Goal: Find specific page/section: Find specific page/section

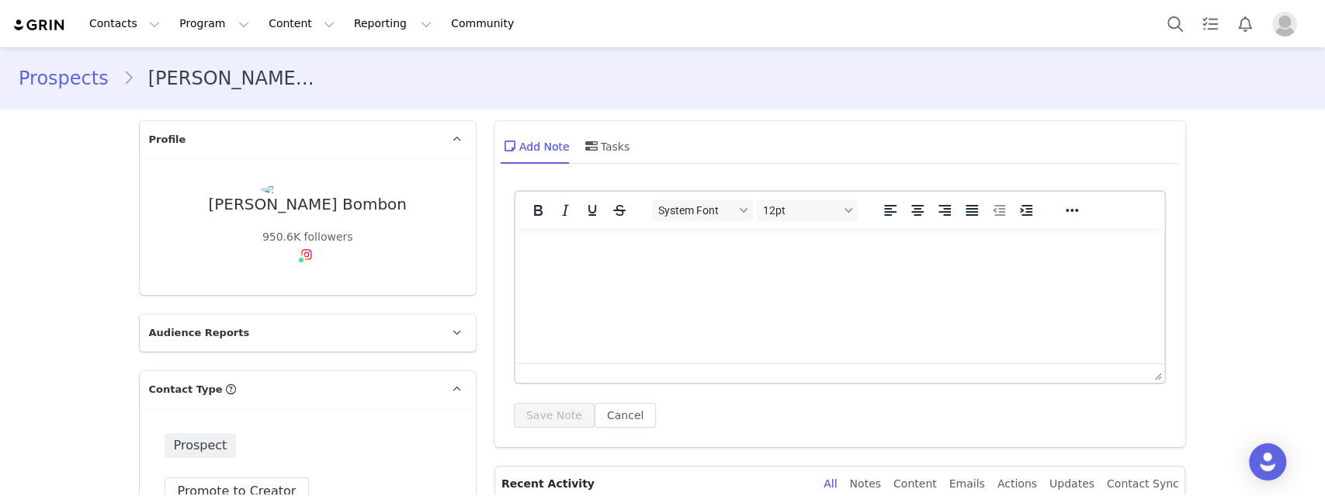
type input "+1 ([GEOGRAPHIC_DATA])"
click at [1217, 32] on link "Tasks" at bounding box center [1210, 23] width 34 height 35
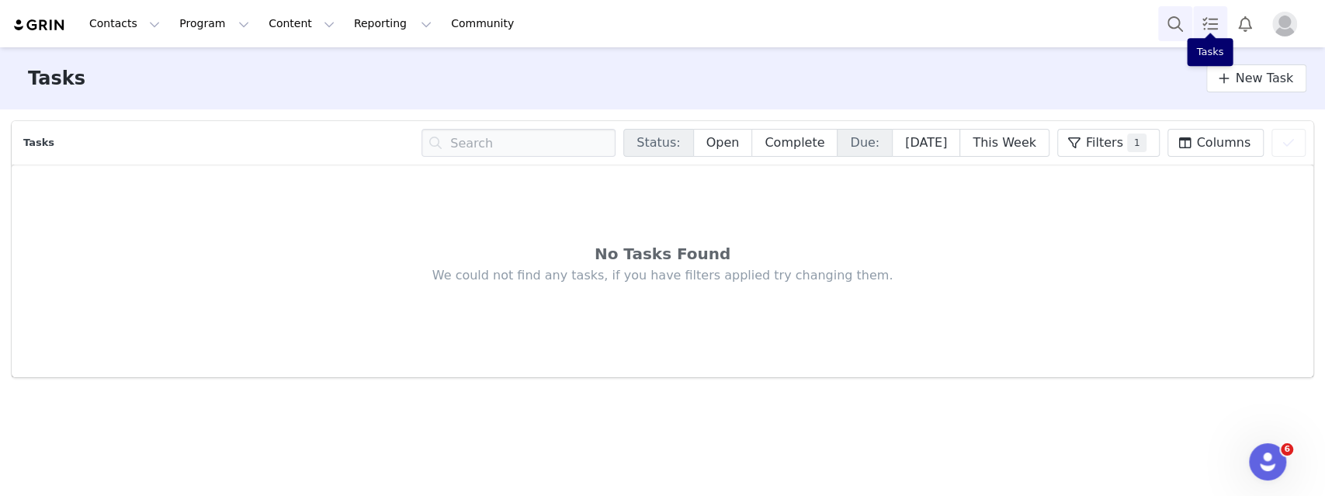
click at [1175, 25] on button "Search" at bounding box center [1175, 23] width 34 height 35
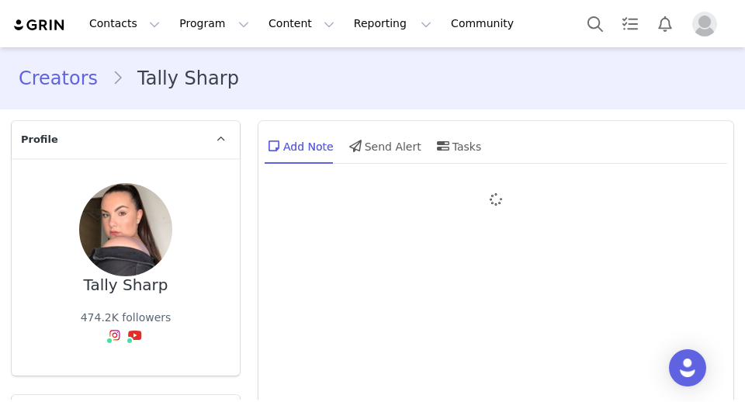
type input "+44 ([GEOGRAPHIC_DATA])"
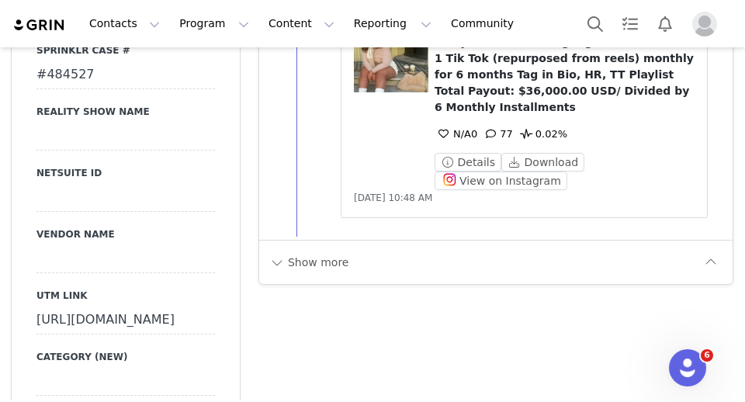
scroll to position [2739, 0]
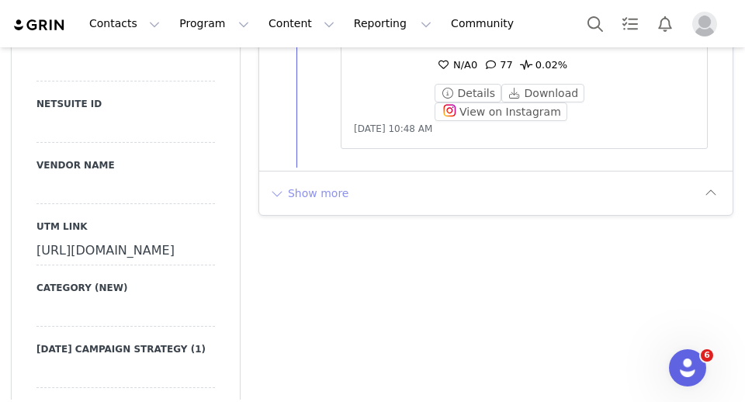
click at [322, 179] on div "Show more" at bounding box center [495, 193] width 473 height 44
click at [319, 190] on button "Show more" at bounding box center [308, 193] width 81 height 25
click at [319, 190] on div at bounding box center [495, 230] width 473 height 118
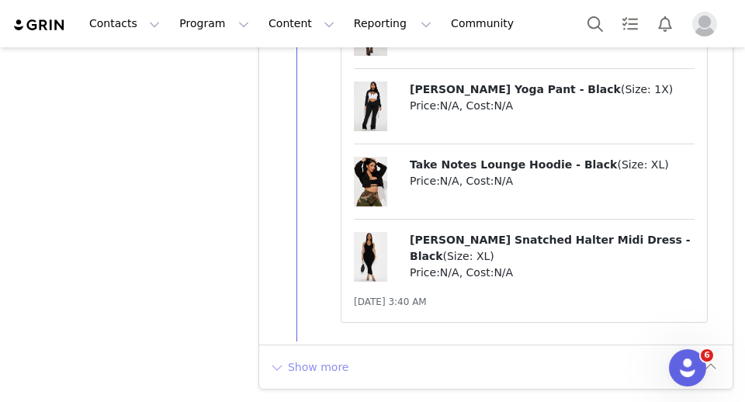
scroll to position [7101, 0]
click at [327, 360] on button "Show more" at bounding box center [308, 366] width 81 height 25
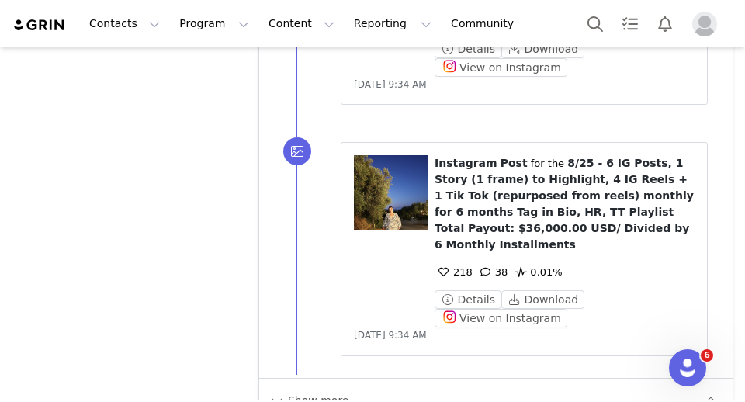
scroll to position [11584, 0]
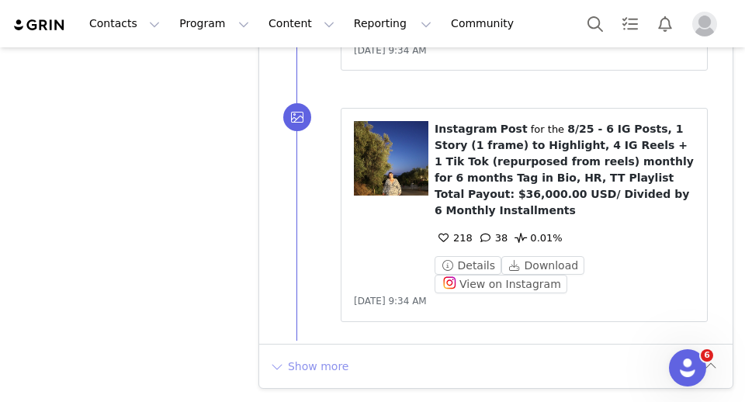
click at [318, 367] on button "Show more" at bounding box center [308, 366] width 81 height 25
click at [318, 367] on div at bounding box center [495, 403] width 473 height 118
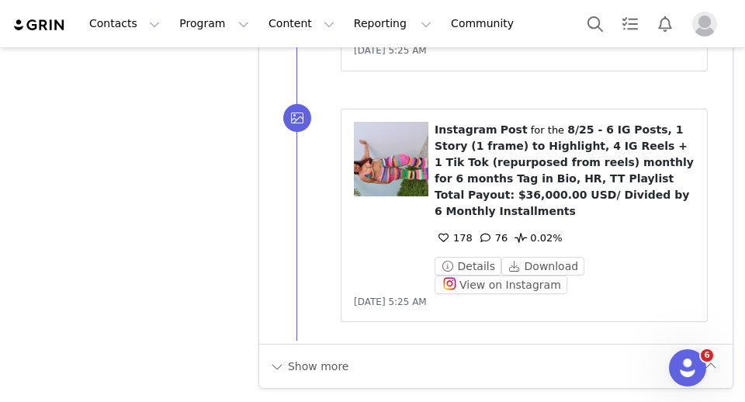
scroll to position [13972, 0]
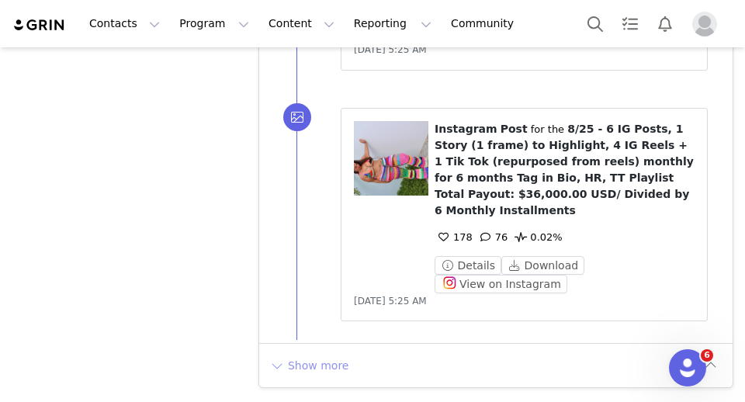
click at [314, 358] on button "Show more" at bounding box center [308, 365] width 81 height 25
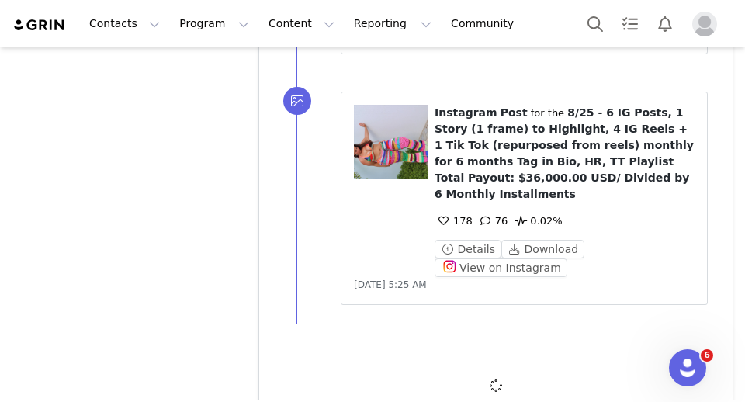
click at [314, 358] on div at bounding box center [495, 386] width 473 height 118
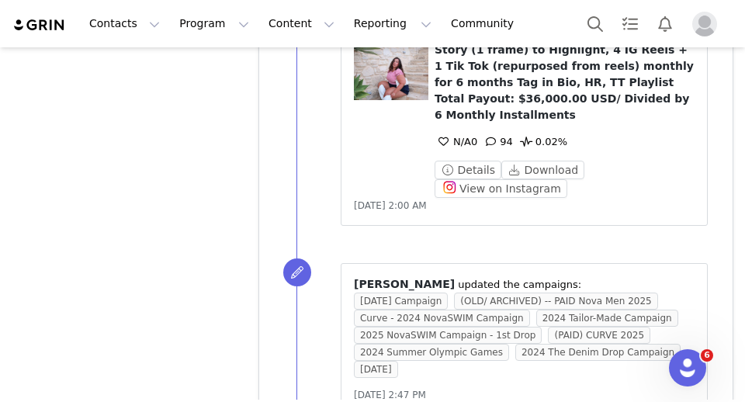
scroll to position [16393, 0]
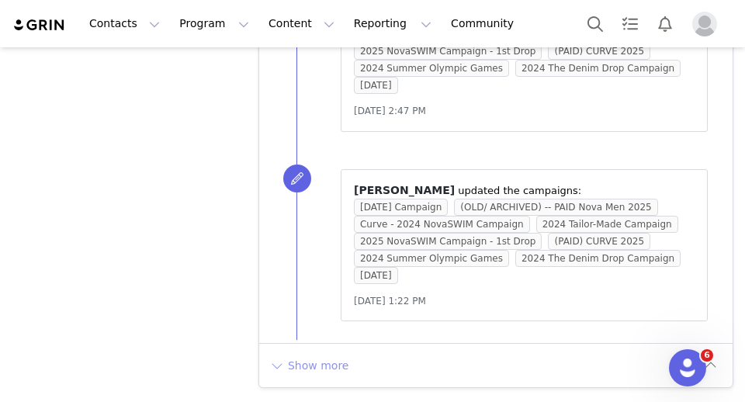
click at [317, 361] on button "Show more" at bounding box center [308, 365] width 81 height 25
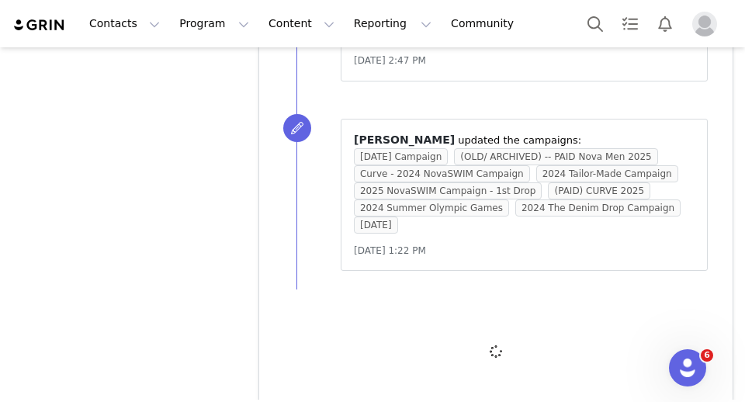
click at [317, 361] on div at bounding box center [495, 352] width 473 height 118
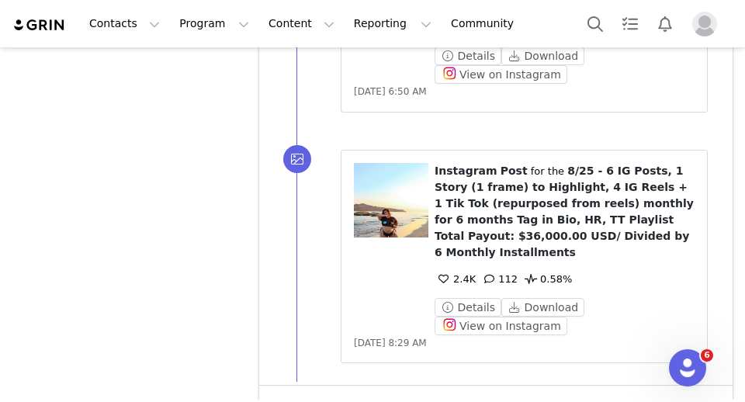
scroll to position [18842, 0]
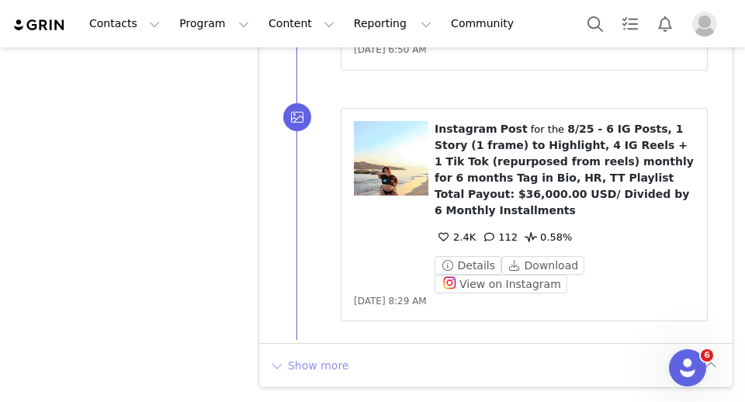
click at [324, 351] on div "Show more" at bounding box center [495, 365] width 473 height 44
click at [322, 355] on button "Show more" at bounding box center [308, 365] width 81 height 25
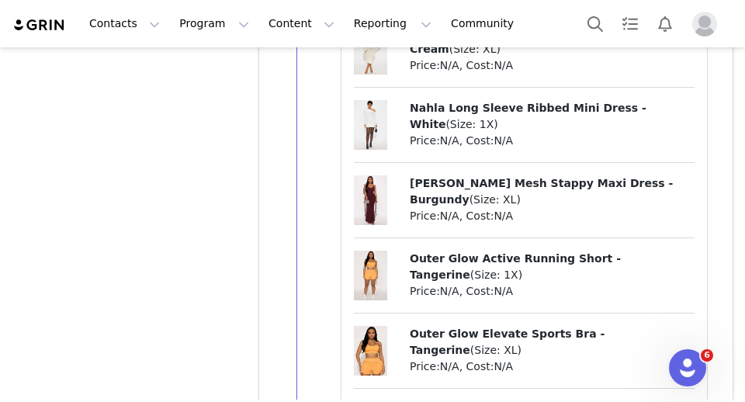
scroll to position [21470, 0]
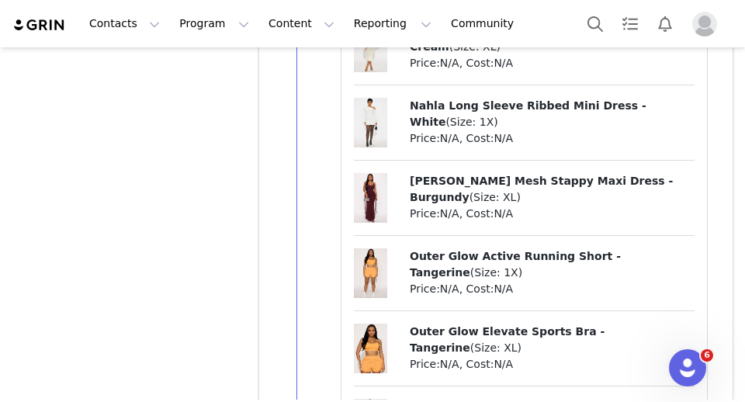
click at [427, 128] on span "Nahla Long Sleeve Ribbed Mini Dress - White" at bounding box center [528, 113] width 237 height 29
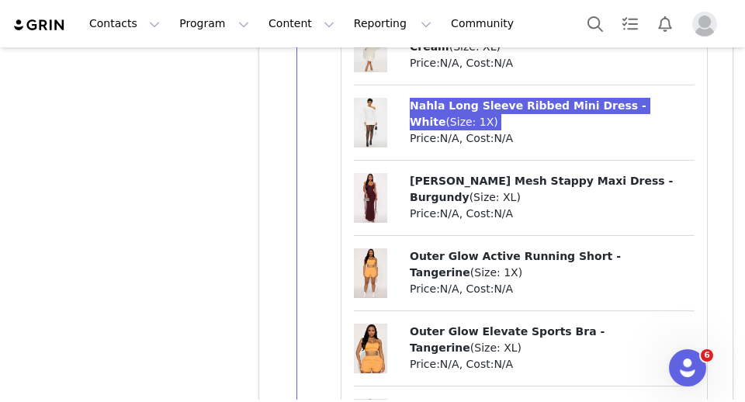
click at [0, 0] on div "Contacts Contacts Creators Prospects Applicants Program Program Activations Cam…" at bounding box center [372, 201] width 745 height 402
